Goal: Information Seeking & Learning: Learn about a topic

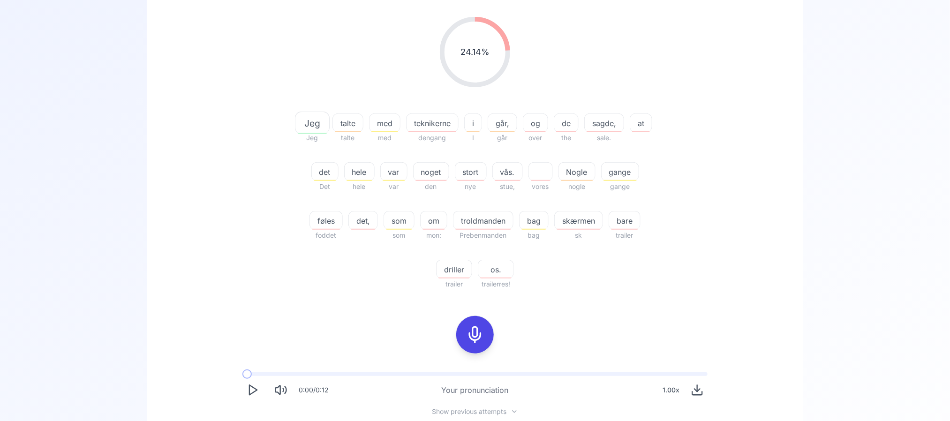
click at [472, 326] on icon at bounding box center [475, 334] width 19 height 19
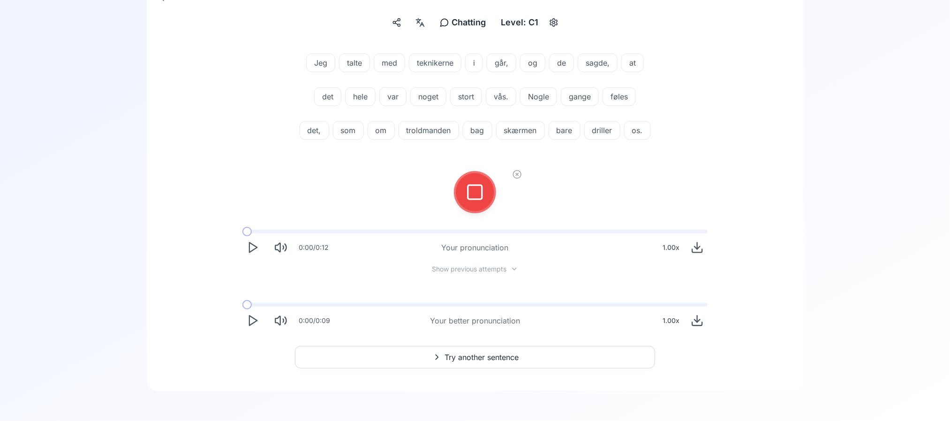
click at [491, 197] on button at bounding box center [475, 192] width 38 height 38
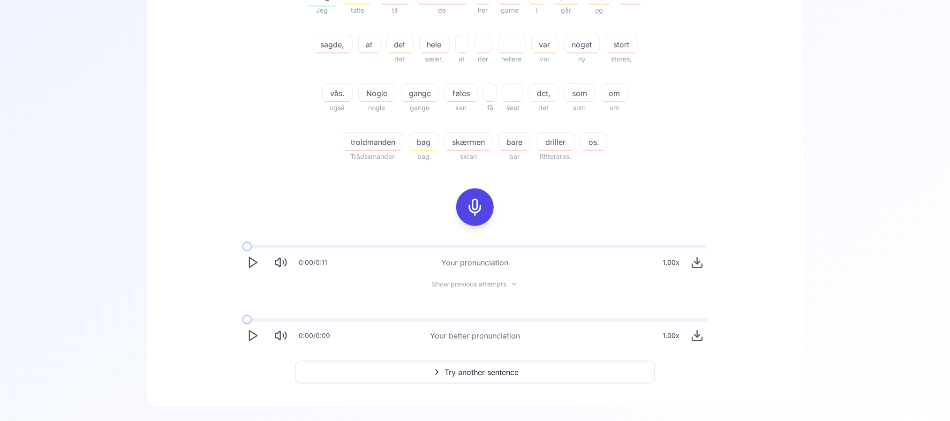
scroll to position [285, 0]
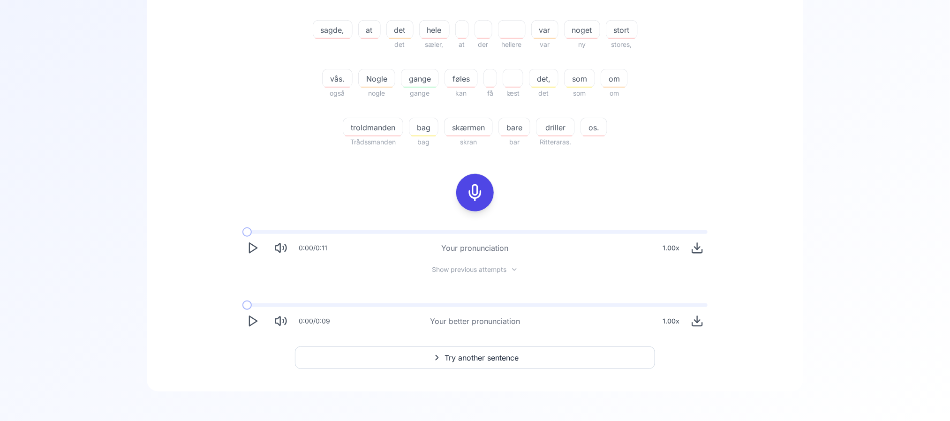
click at [245, 315] on button "Play" at bounding box center [252, 321] width 21 height 21
click at [245, 315] on button "Pause" at bounding box center [252, 321] width 21 height 21
click at [467, 193] on icon at bounding box center [475, 192] width 19 height 19
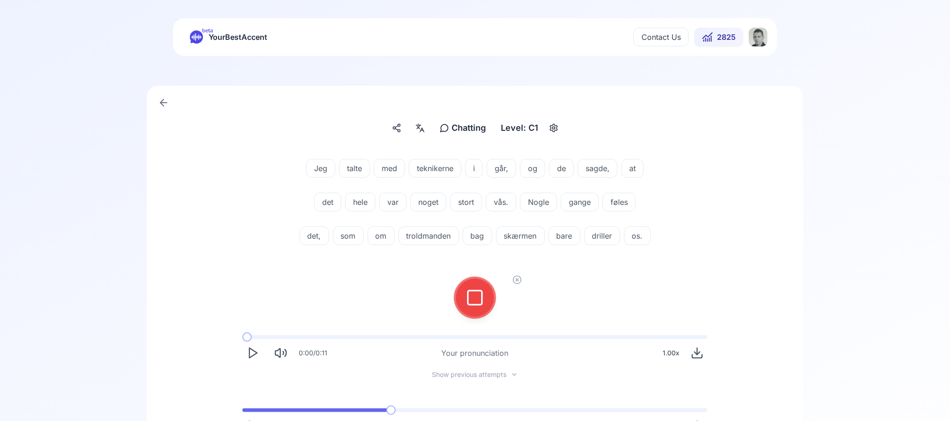
scroll to position [2, 0]
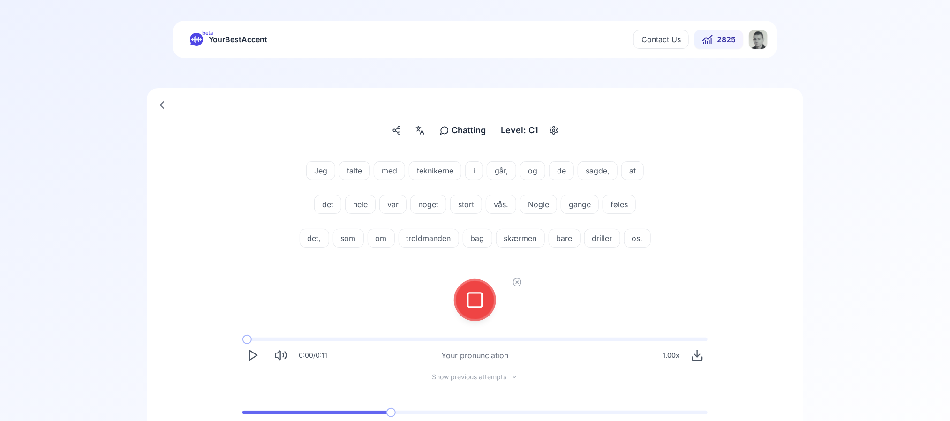
click at [457, 321] on div at bounding box center [475, 300] width 42 height 42
click at [467, 309] on icon at bounding box center [475, 300] width 19 height 19
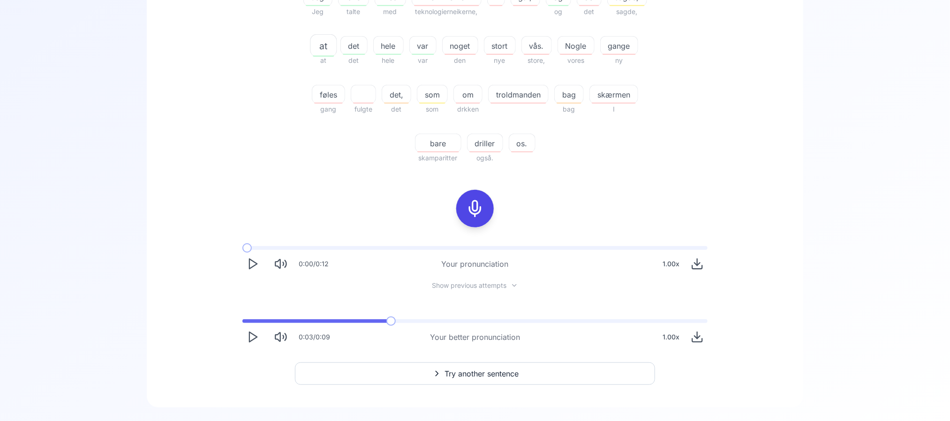
scroll to position [285, 0]
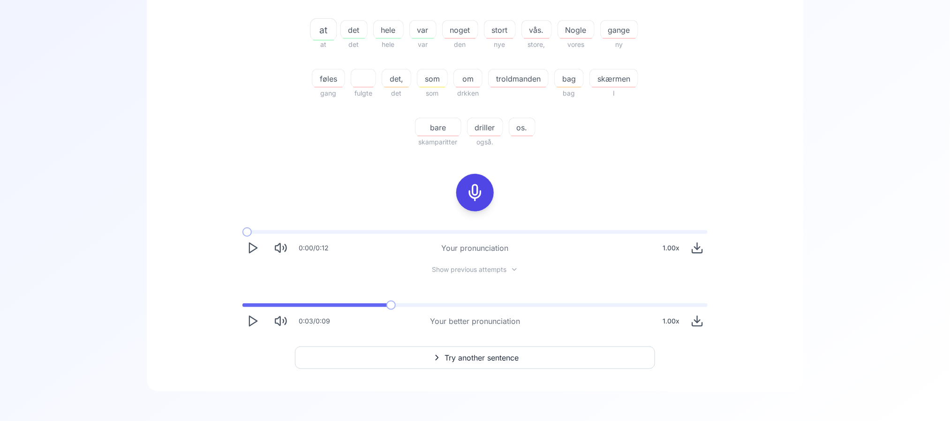
click at [259, 316] on icon "Play" at bounding box center [252, 321] width 13 height 13
click at [473, 189] on icon at bounding box center [475, 192] width 19 height 19
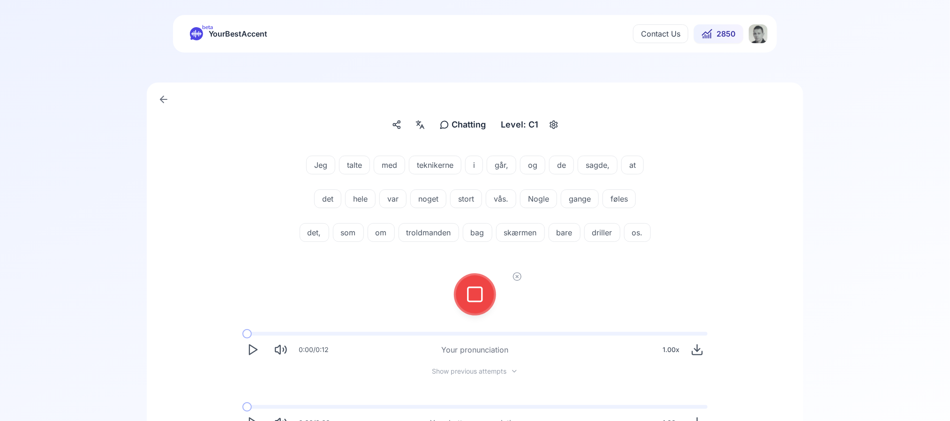
scroll to position [2, 0]
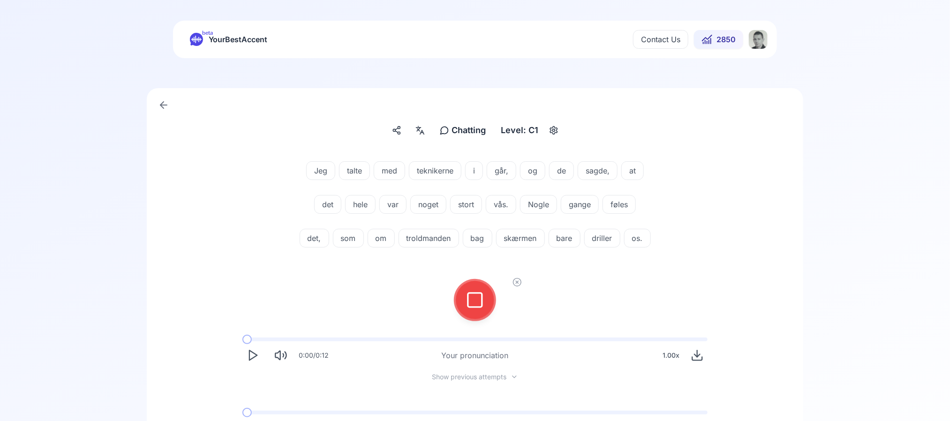
click at [464, 319] on div at bounding box center [475, 300] width 23 height 38
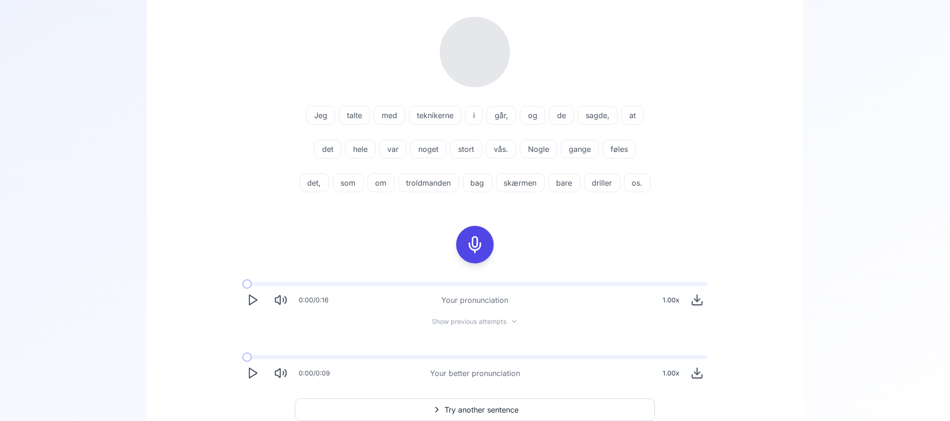
scroll to position [58, 0]
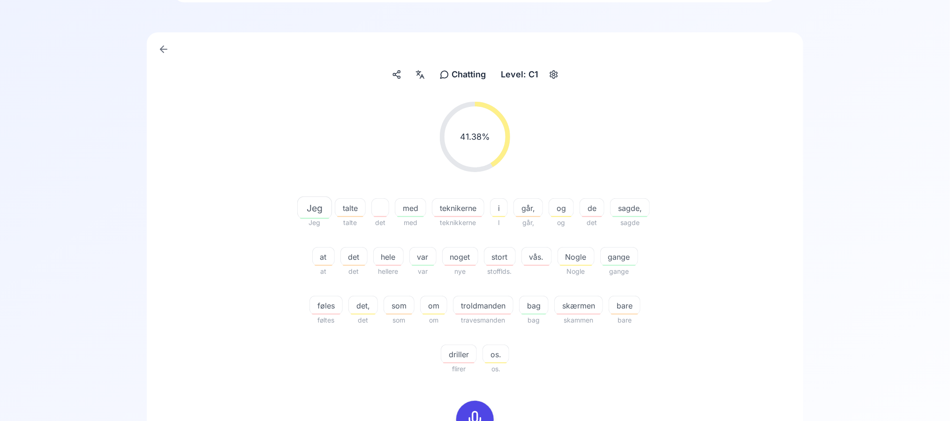
click at [448, 351] on span "driller" at bounding box center [458, 354] width 35 height 11
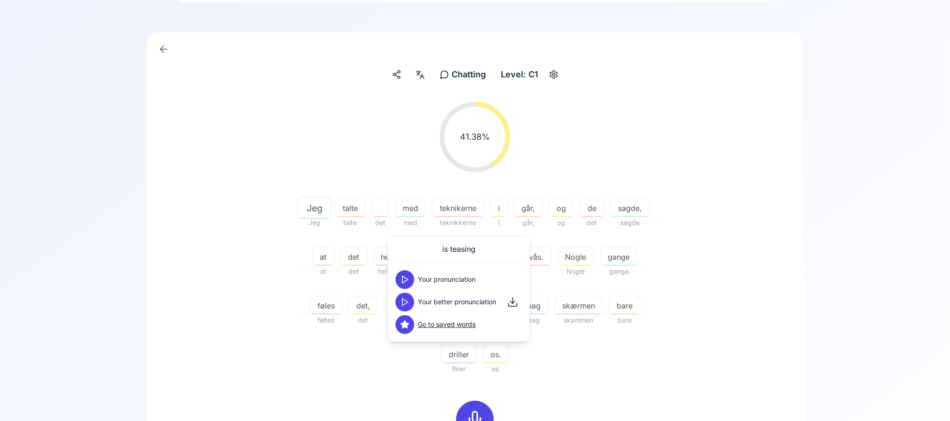
click at [374, 361] on div "Jeg Jeg talte talte det med med teknikerne teknikkerne i I går, går, og og de d…" at bounding box center [475, 281] width 360 height 188
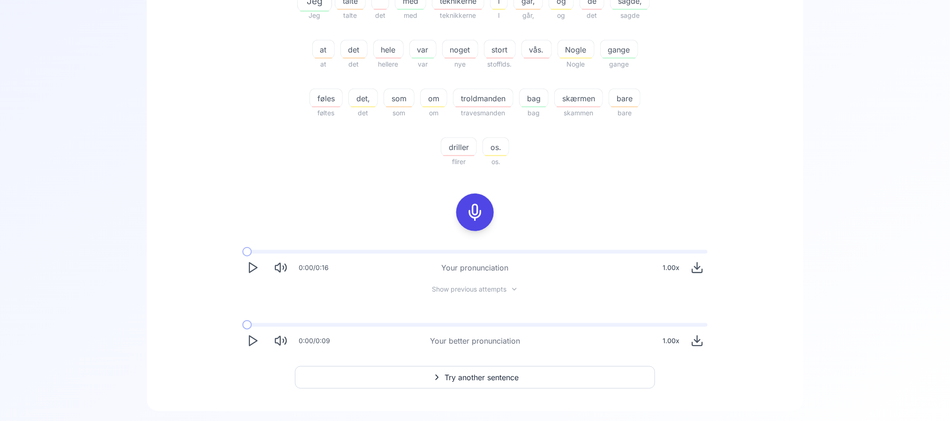
scroll to position [269, 0]
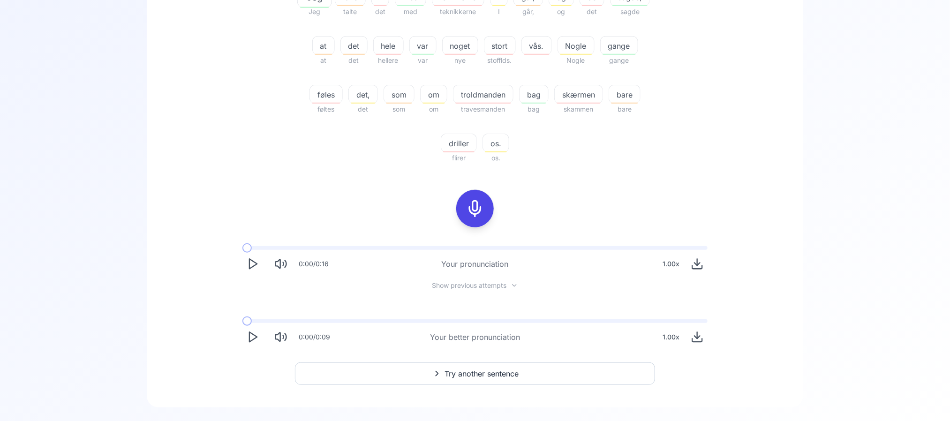
click at [442, 376] on button "Try another sentence" at bounding box center [475, 373] width 360 height 23
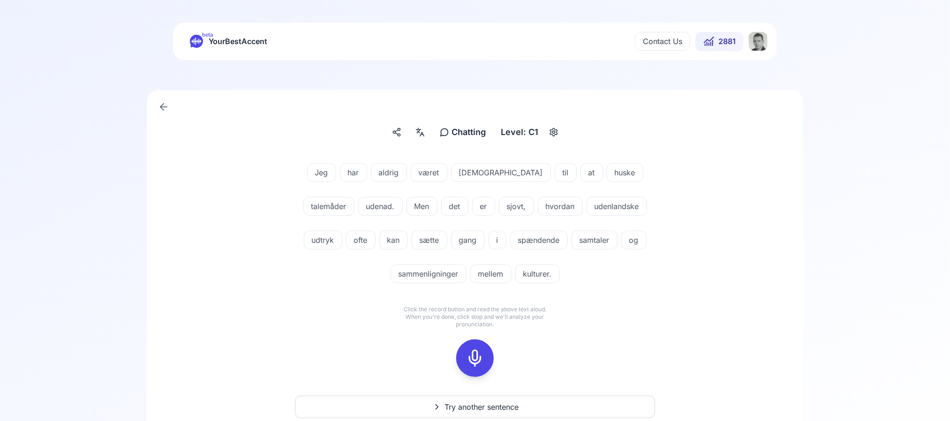
click at [354, 201] on span "talemåder" at bounding box center [329, 206] width 50 height 11
click at [681, 170] on div "Jeg har aldrig været god til at huske talemåder udenad. Men det er sjovt, hvord…" at bounding box center [475, 225] width 540 height 146
click at [587, 201] on span "udenlandske" at bounding box center [617, 206] width 60 height 11
click at [695, 181] on div "Jeg har aldrig været god til at huske talemåder udenad. Men det er sjovt, hvord…" at bounding box center [475, 225] width 540 height 146
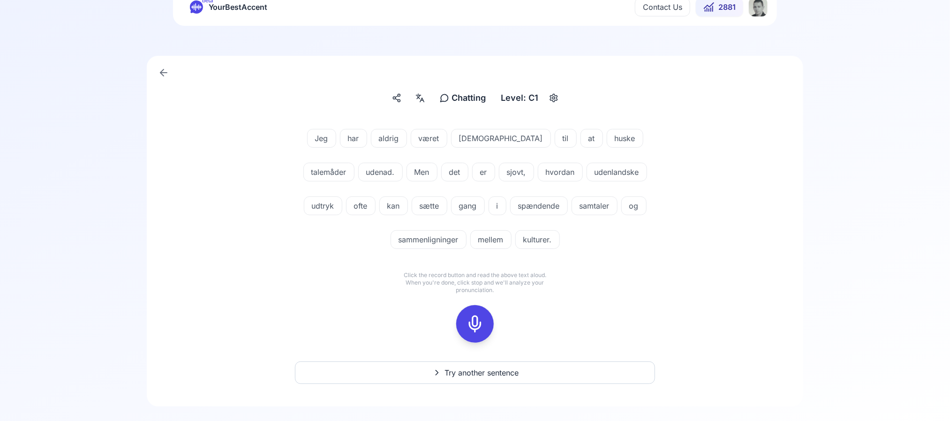
scroll to position [49, 0]
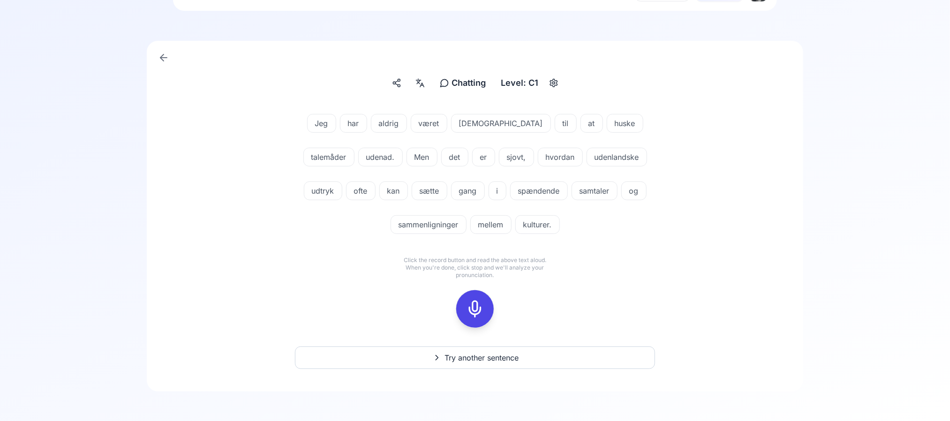
click at [467, 301] on icon at bounding box center [475, 309] width 19 height 19
click at [470, 313] on icon at bounding box center [475, 309] width 19 height 19
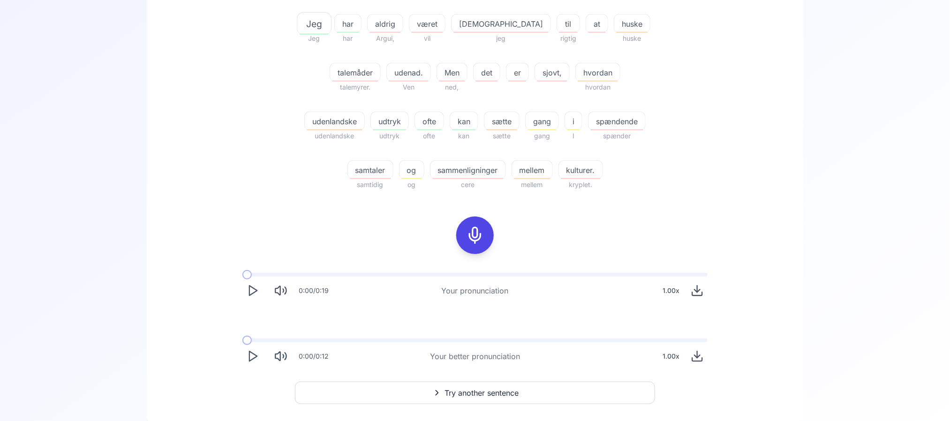
scroll to position [260, 0]
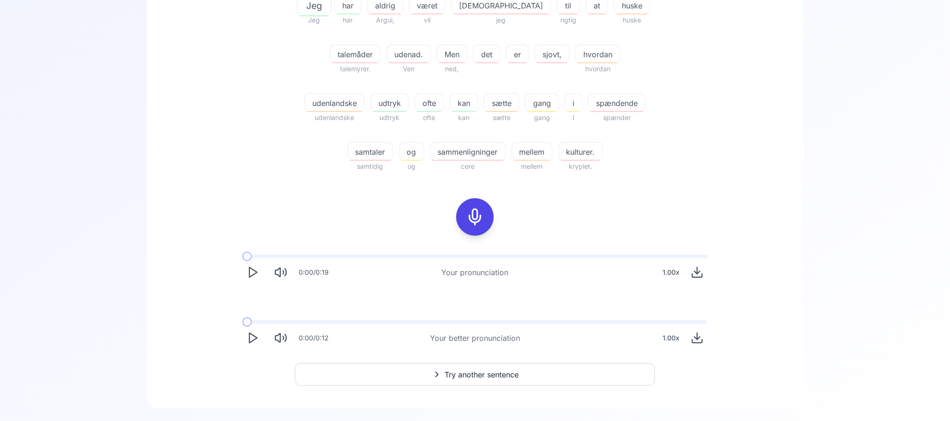
click at [448, 158] on div "sammenligninger" at bounding box center [468, 151] width 76 height 19
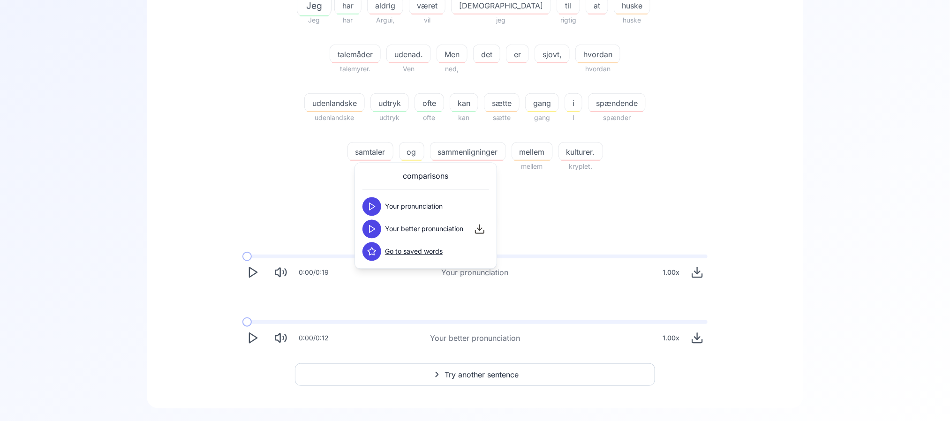
click at [373, 246] on button at bounding box center [371, 251] width 19 height 19
drag, startPoint x: 377, startPoint y: 208, endPoint x: 376, endPoint y: 221, distance: 12.8
click at [376, 221] on div "comparisons Your pronunciation Your better pronunciation Go to saved words" at bounding box center [425, 216] width 127 height 90
click at [376, 221] on button at bounding box center [371, 229] width 19 height 19
click at [279, 202] on div "30.95 % 30.95 % Jeg Jeg har har aldrig Argui, været vil god jeg til rigtig at h…" at bounding box center [474, 124] width 611 height 464
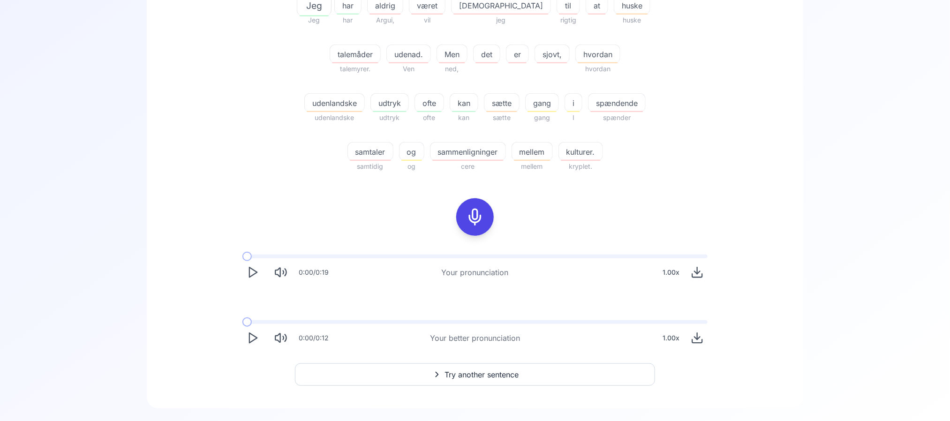
click at [624, 193] on div "30.95 % 30.95 % Jeg Jeg har har aldrig Argui, været vil god jeg til rigtig at h…" at bounding box center [474, 124] width 611 height 464
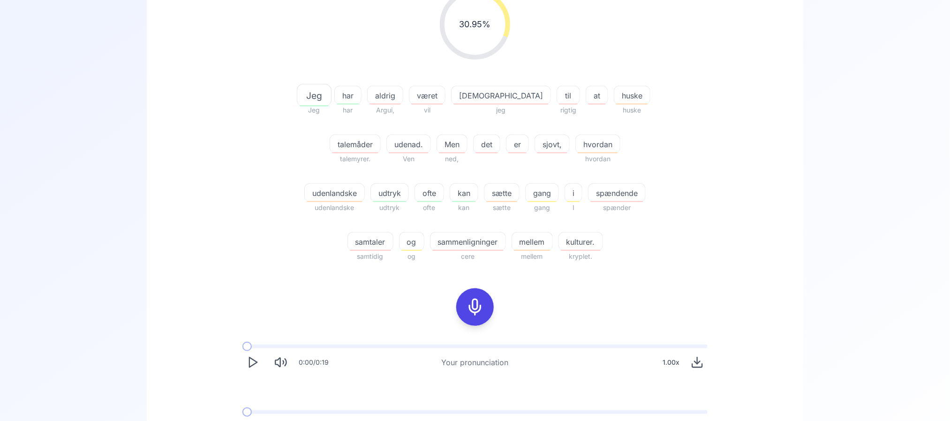
scroll to position [277, 0]
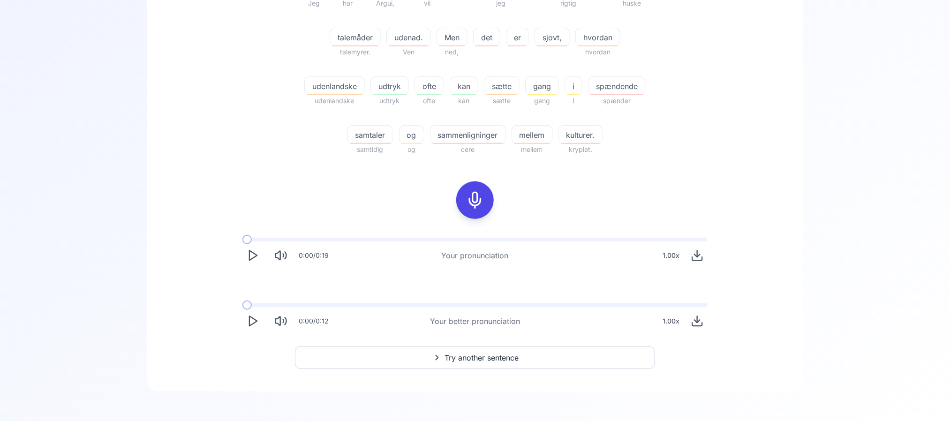
click at [244, 328] on div "0:00 / 0:12" at bounding box center [285, 321] width 86 height 21
click at [246, 321] on icon "Play" at bounding box center [252, 321] width 13 height 13
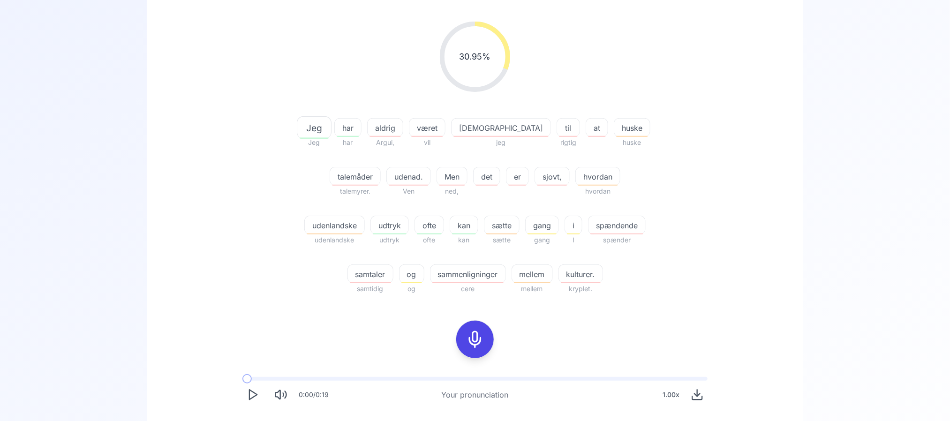
scroll to position [136, 0]
click at [456, 329] on div at bounding box center [474, 341] width 75 height 60
click at [471, 341] on icon at bounding box center [475, 340] width 19 height 19
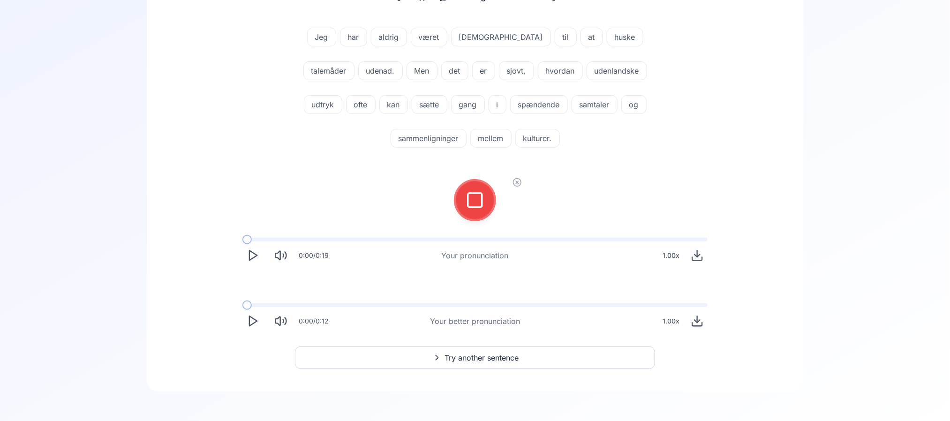
scroll to position [0, 0]
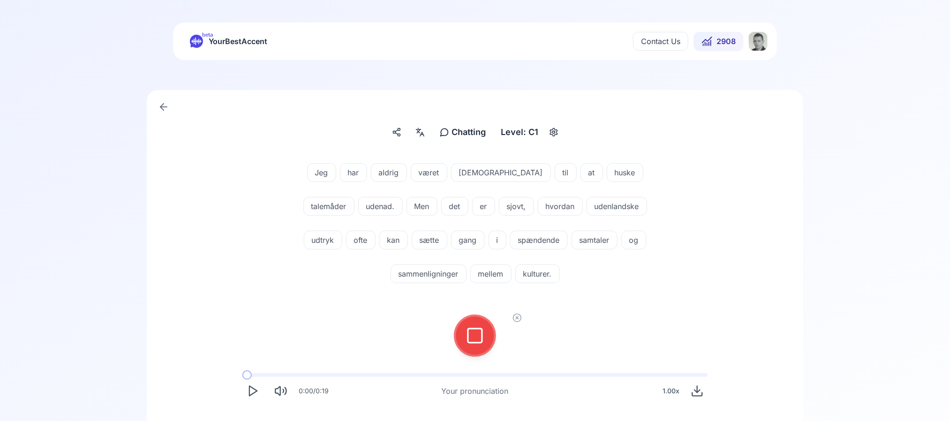
click at [454, 332] on div at bounding box center [475, 336] width 42 height 42
click at [466, 334] on icon at bounding box center [475, 335] width 19 height 19
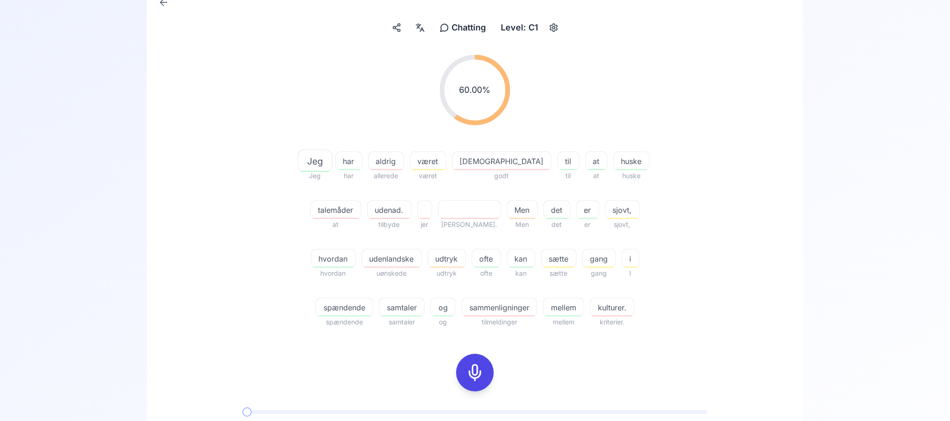
scroll to position [196, 0]
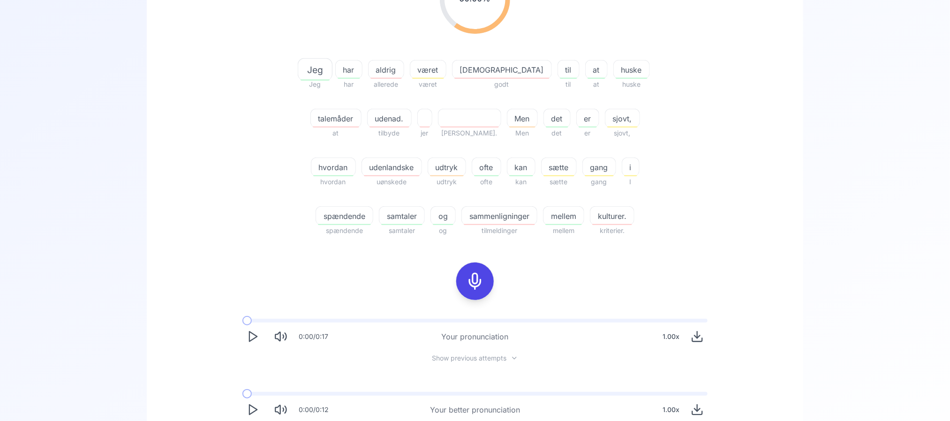
click at [467, 268] on div at bounding box center [475, 282] width 23 height 38
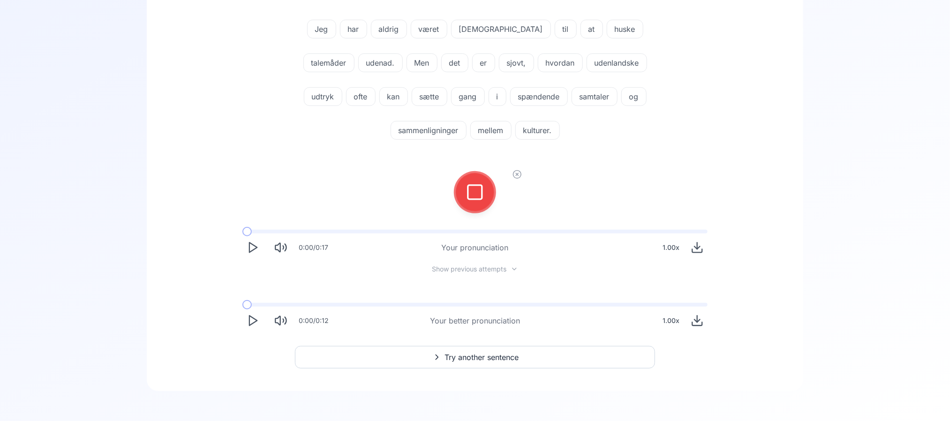
scroll to position [143, 0]
click at [462, 194] on button at bounding box center [475, 193] width 38 height 38
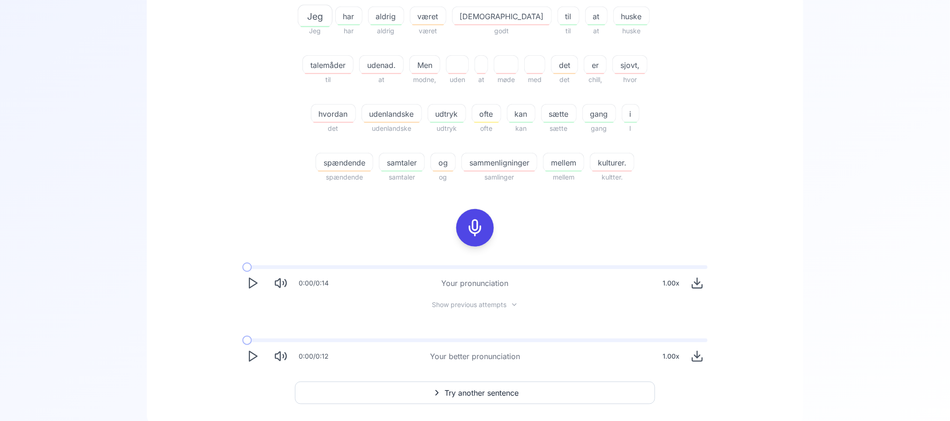
scroll to position [285, 0]
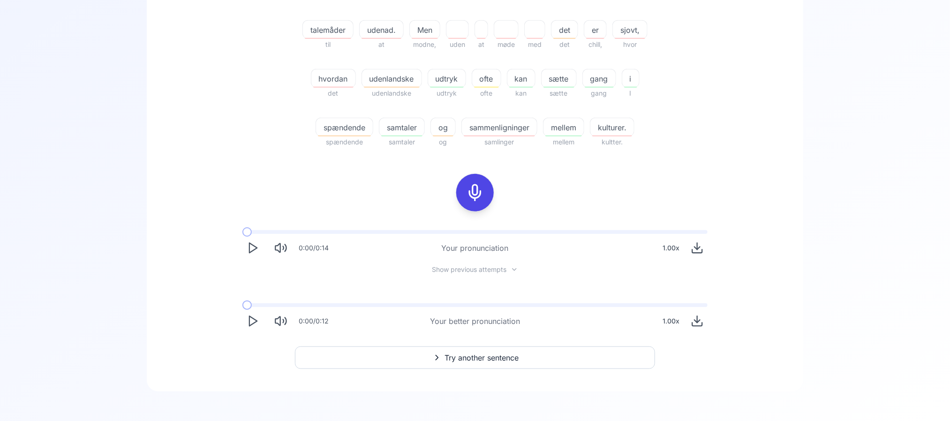
click at [466, 130] on span "sammenligninger" at bounding box center [499, 127] width 75 height 11
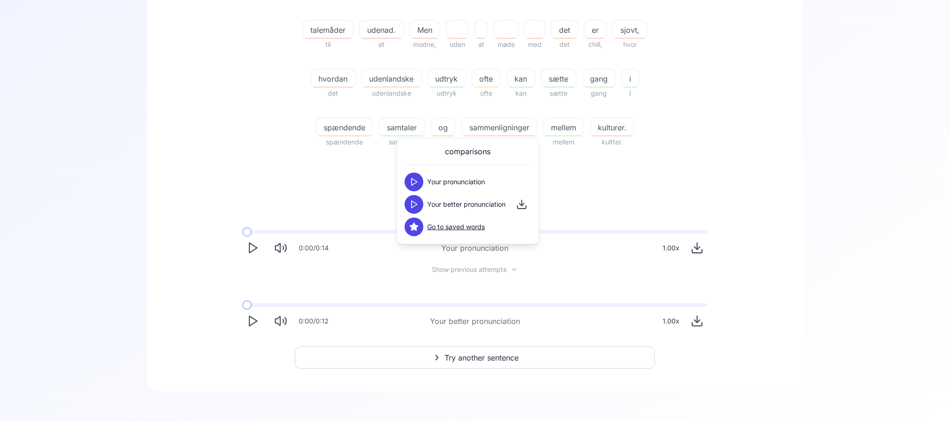
click at [412, 203] on polygon at bounding box center [415, 204] width 6 height 7
click at [342, 172] on div "47.92 % 47.92 % Jeg Jeg har har aldrig aldrig været været god godt til til at a…" at bounding box center [474, 103] width 611 height 472
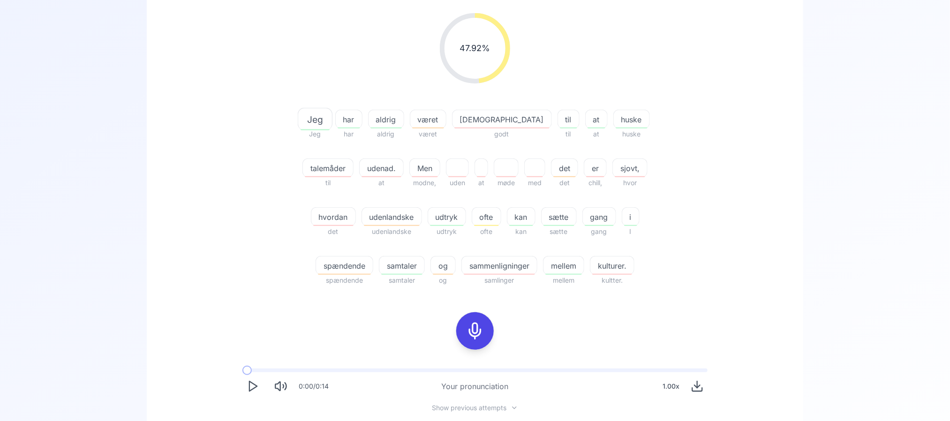
scroll to position [144, 0]
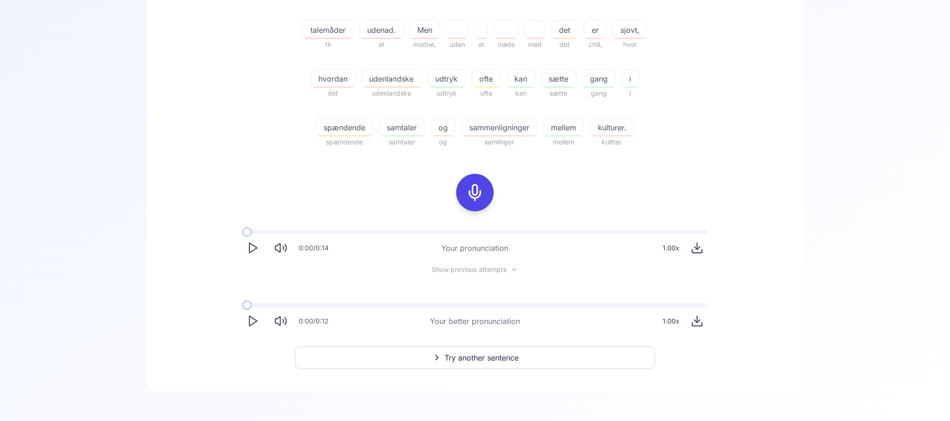
click at [473, 197] on icon at bounding box center [475, 192] width 19 height 19
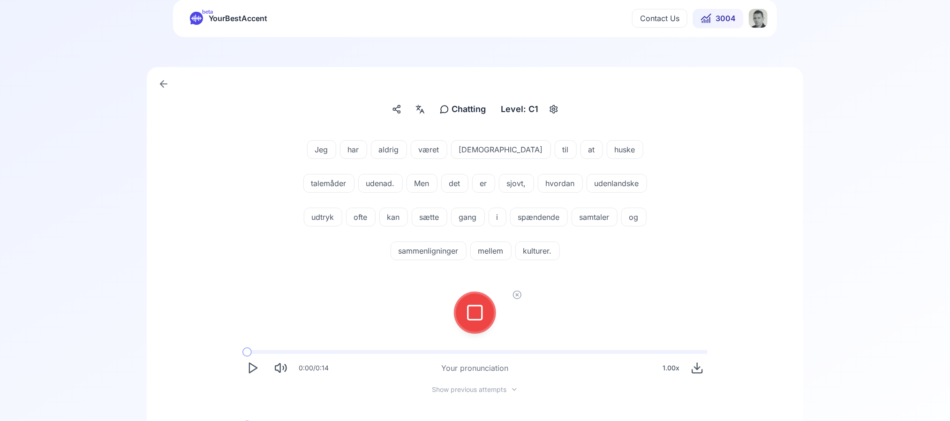
scroll to position [2, 0]
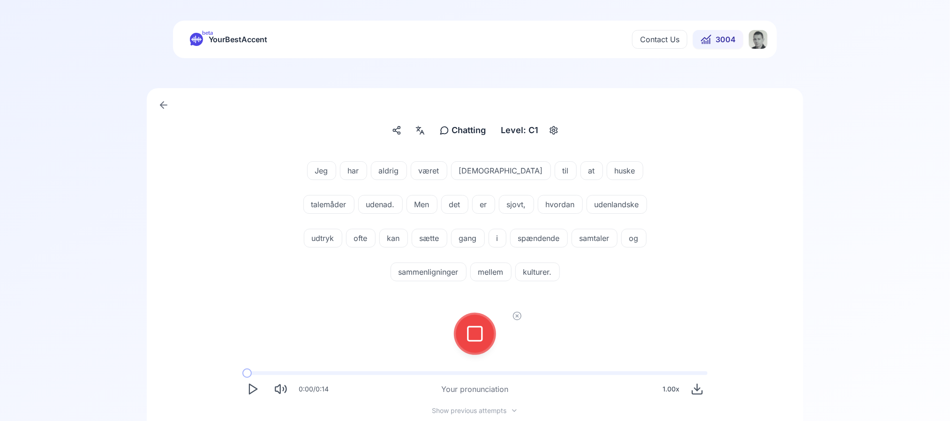
click at [483, 347] on div at bounding box center [475, 334] width 23 height 38
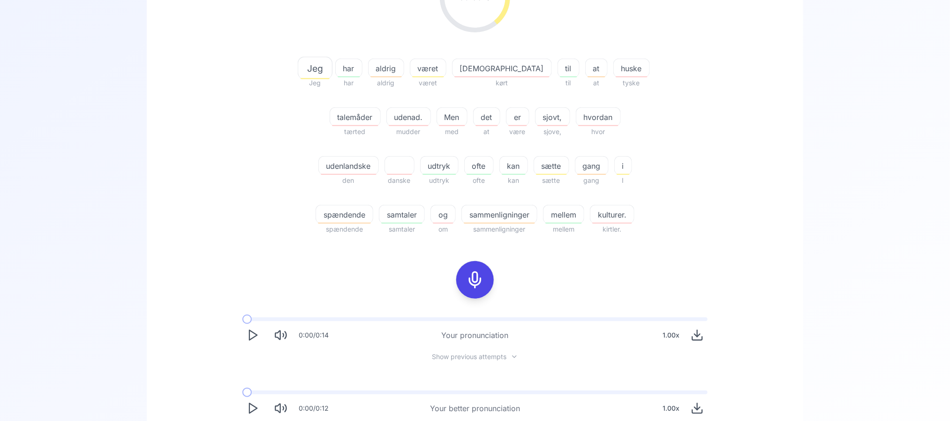
scroll to position [198, 0]
click at [462, 211] on span "sammenligninger" at bounding box center [499, 213] width 75 height 11
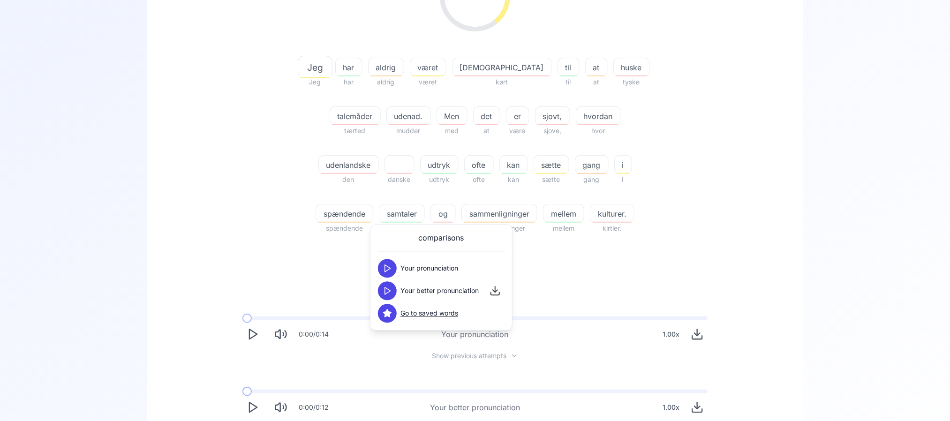
click at [393, 287] on button at bounding box center [387, 291] width 19 height 19
click at [293, 266] on div "39.08 % 39.08 % Jeg Jeg har har aldrig aldrig været været god kørt til til at a…" at bounding box center [474, 190] width 611 height 472
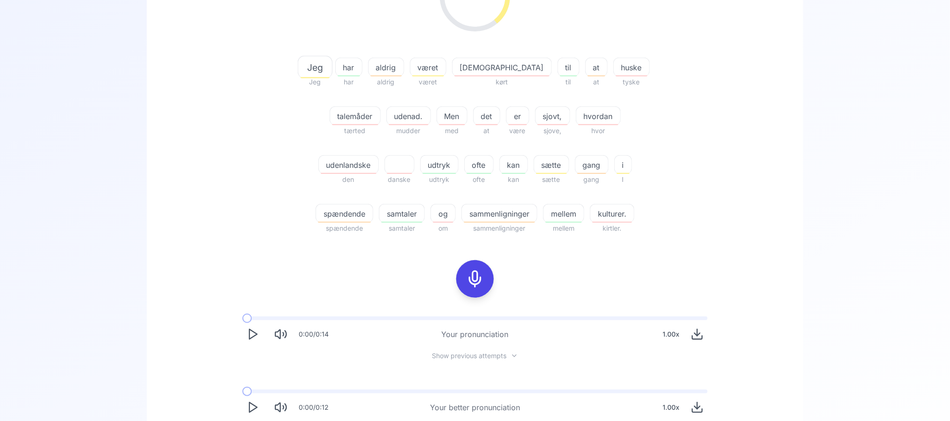
click at [338, 252] on div "39.08 % 39.08 % Jeg Jeg har har aldrig aldrig været været god kørt til til at a…" at bounding box center [474, 190] width 611 height 472
click at [335, 260] on div "39.08 % 39.08 % Jeg Jeg har har aldrig aldrig været været god kørt til til at a…" at bounding box center [474, 190] width 611 height 472
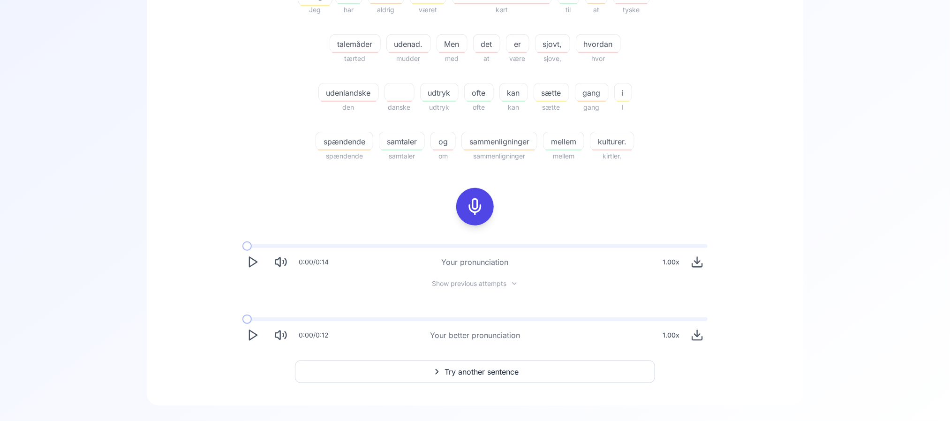
scroll to position [276, 0]
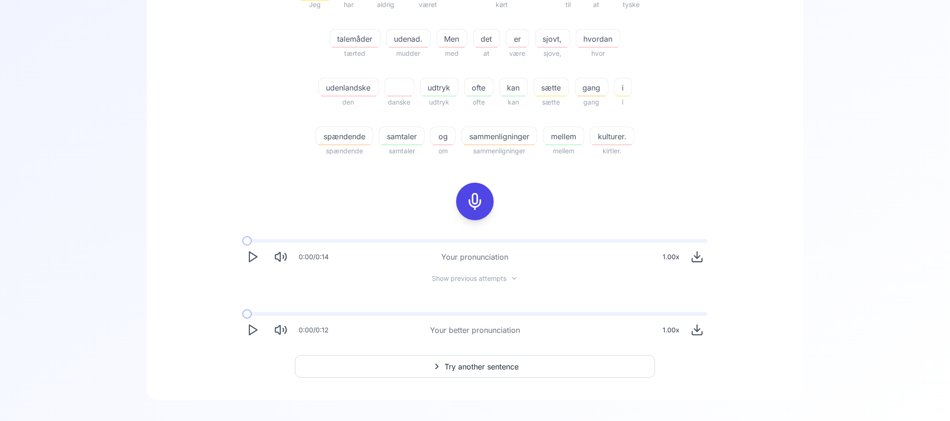
click at [251, 331] on icon "Play" at bounding box center [252, 329] width 13 height 13
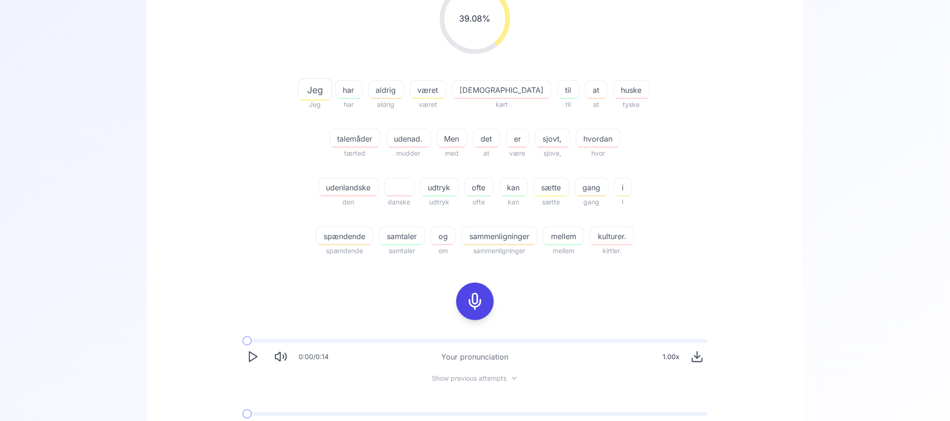
scroll to position [175, 0]
click at [261, 272] on div "39.08 % 39.08 % Jeg Jeg har har aldrig aldrig været været god kørt til til at a…" at bounding box center [474, 213] width 611 height 472
click at [473, 300] on icon at bounding box center [475, 302] width 19 height 19
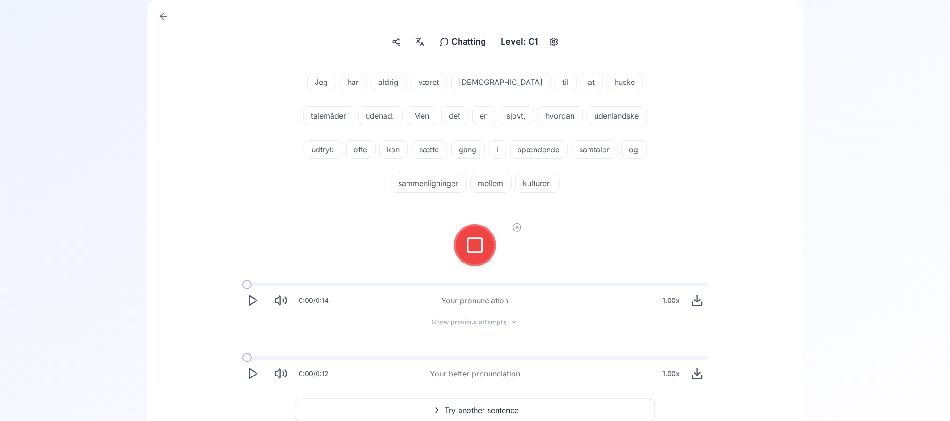
scroll to position [88, 0]
click at [477, 247] on icon at bounding box center [475, 248] width 19 height 19
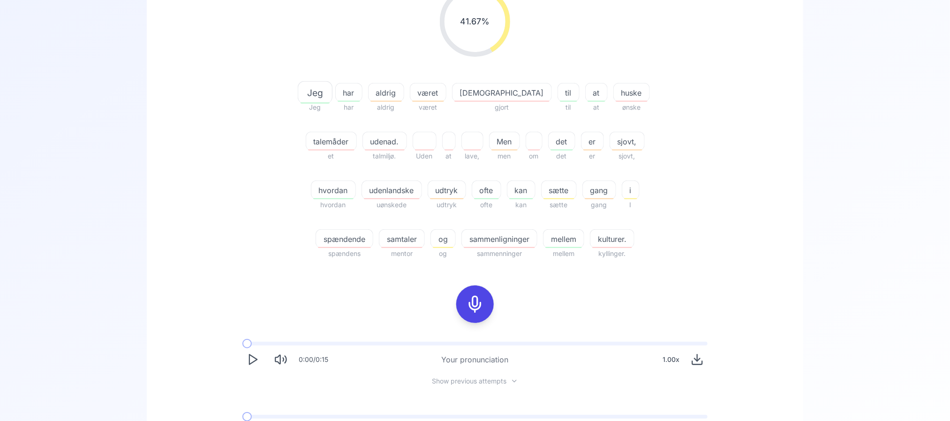
scroll to position [175, 0]
drag, startPoint x: 492, startPoint y: 248, endPoint x: 466, endPoint y: 237, distance: 28.6
click at [466, 237] on div "sammenligninger sammenninger" at bounding box center [499, 236] width 76 height 41
click at [466, 237] on span "sammenligninger" at bounding box center [499, 237] width 75 height 11
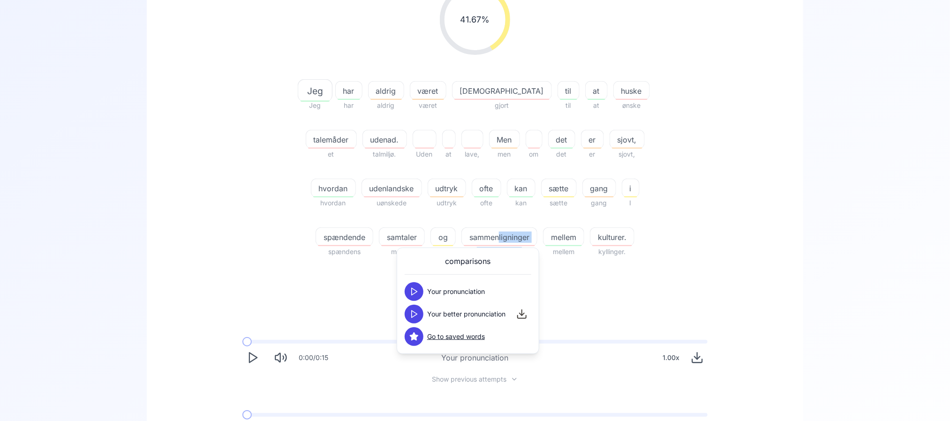
click at [415, 316] on icon at bounding box center [413, 313] width 9 height 9
click at [282, 269] on div "41.67 % 41.67 % Jeg Jeg har har aldrig aldrig været været god gjort til til at …" at bounding box center [474, 213] width 611 height 472
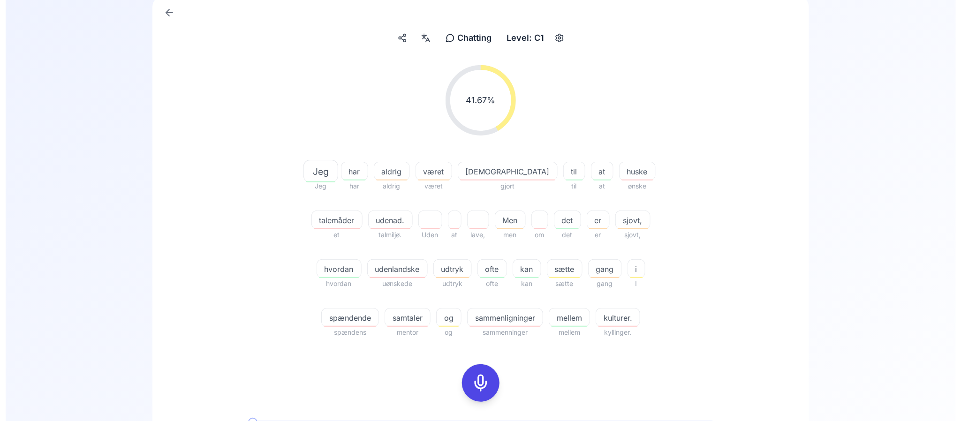
scroll to position [93, 0]
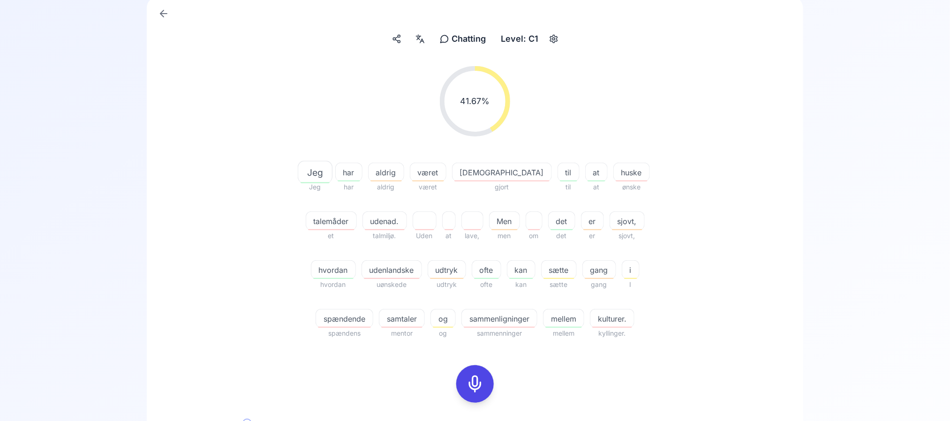
click at [414, 35] on div at bounding box center [420, 38] width 17 height 15
